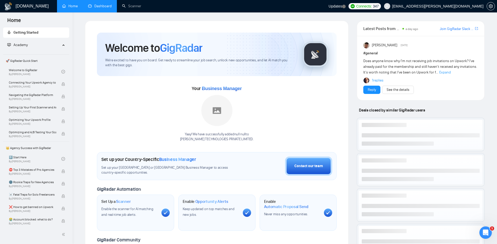
click at [101, 7] on link "Dashboard" at bounding box center [100, 6] width 24 height 4
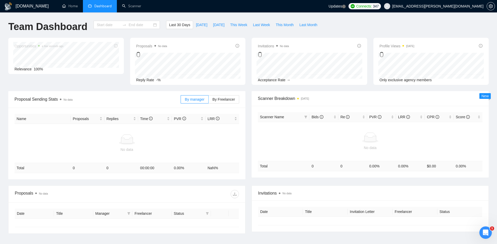
type input "[DATE]"
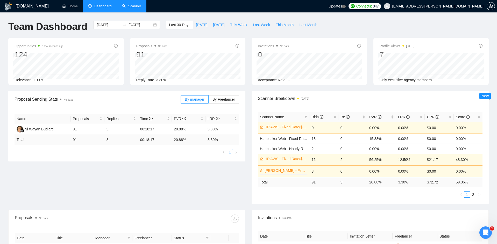
click at [131, 6] on link "Scanner" at bounding box center [131, 6] width 19 height 4
